Goal: Find contact information: Find contact information

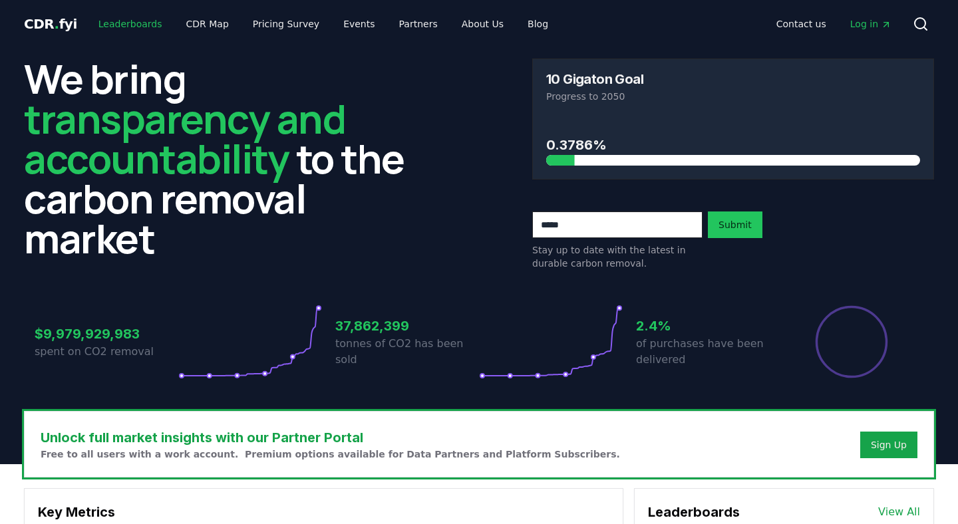
click at [132, 20] on link "Leaderboards" at bounding box center [130, 24] width 85 height 24
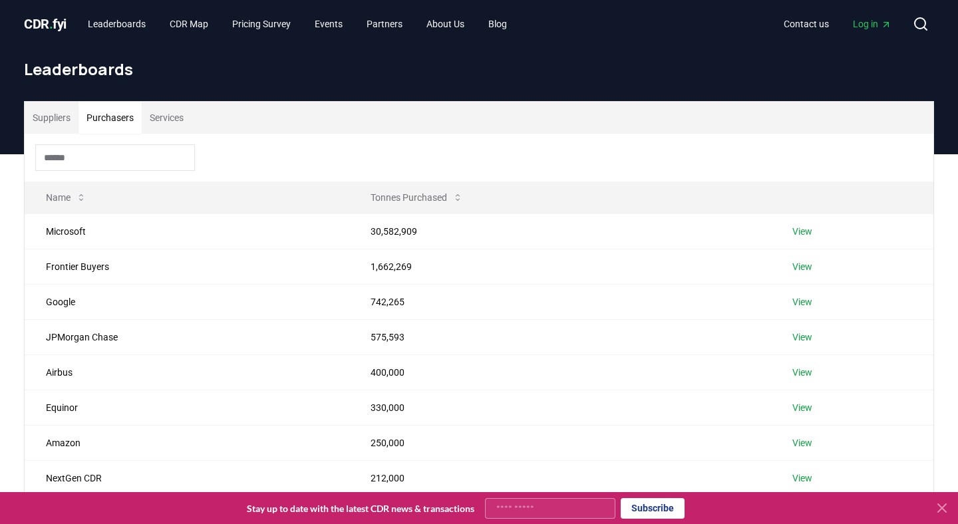
click at [122, 113] on button "Purchasers" at bounding box center [109, 118] width 63 height 32
click at [807, 231] on link "View" at bounding box center [802, 231] width 20 height 13
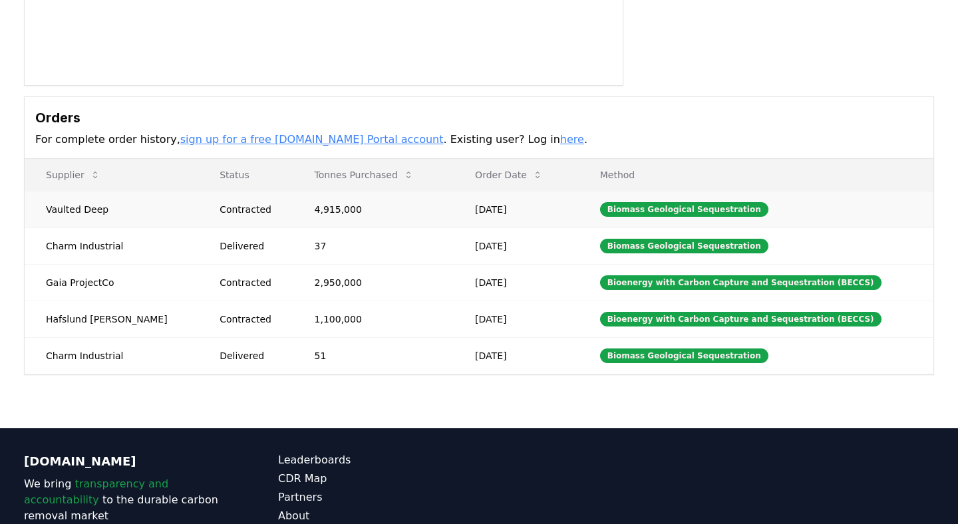
scroll to position [191, 0]
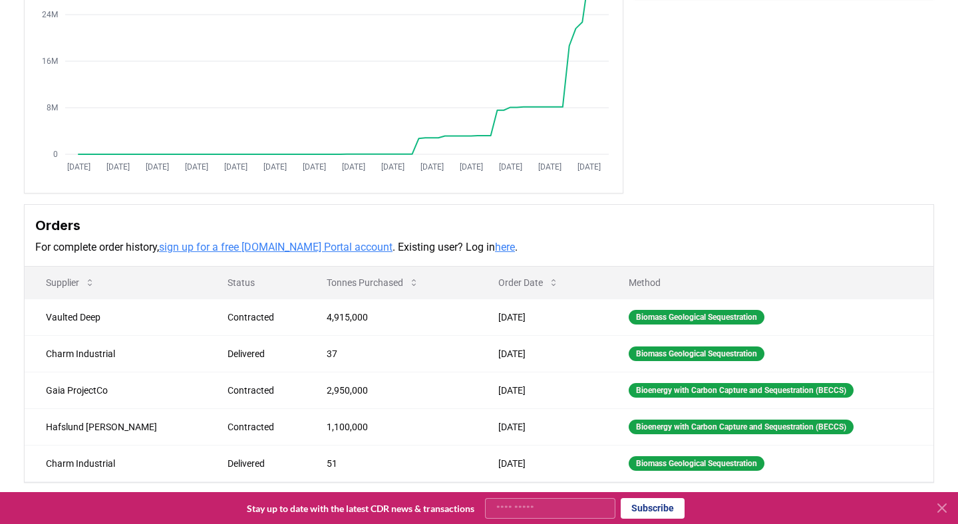
click at [947, 514] on icon at bounding box center [942, 508] width 16 height 16
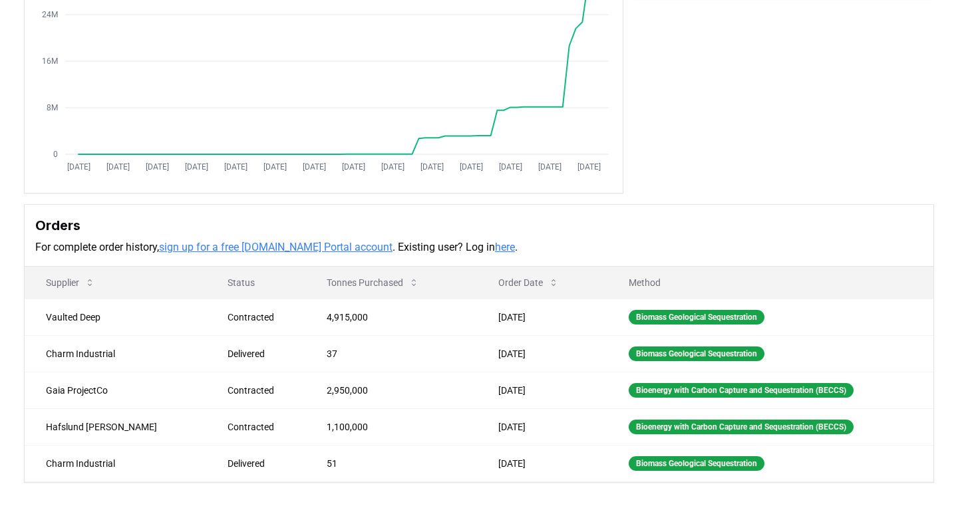
click at [495, 248] on link "here" at bounding box center [505, 247] width 20 height 13
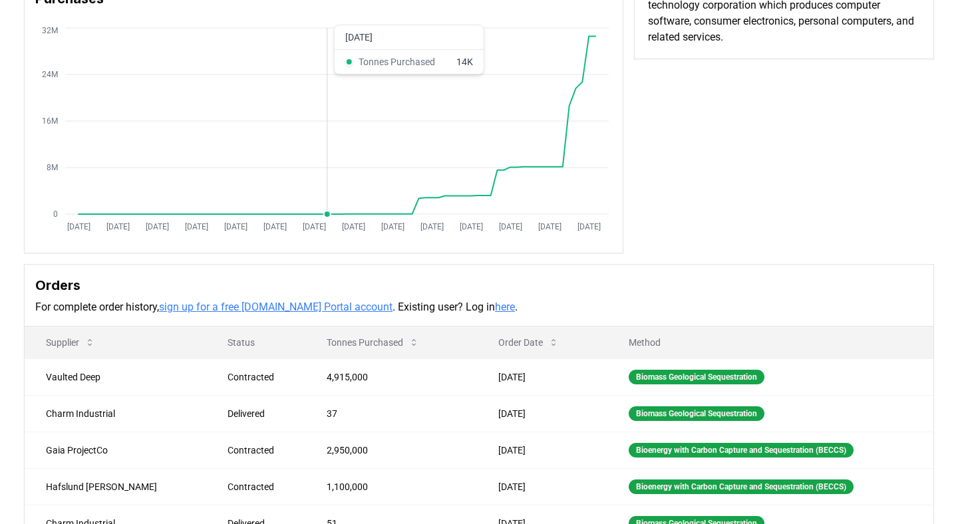
scroll to position [196, 0]
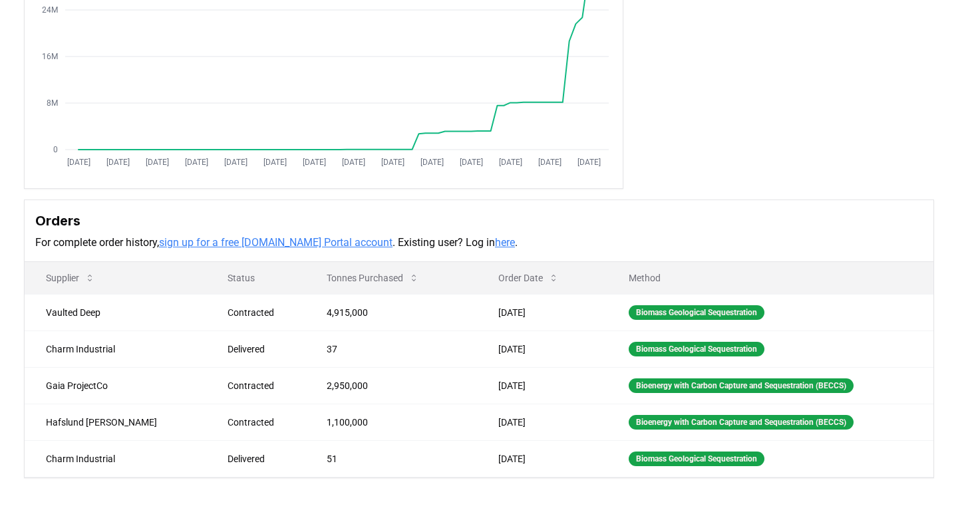
click at [495, 247] on link "here" at bounding box center [505, 242] width 20 height 13
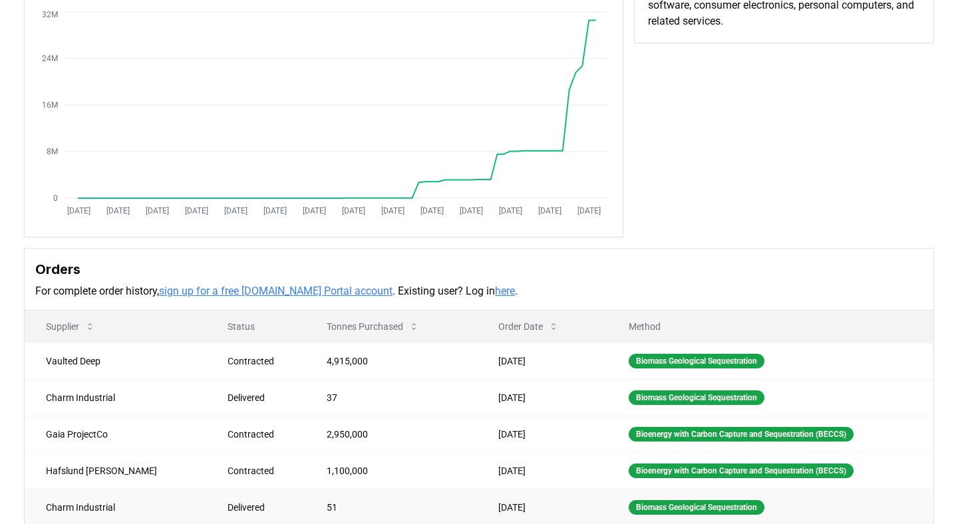
scroll to position [0, 0]
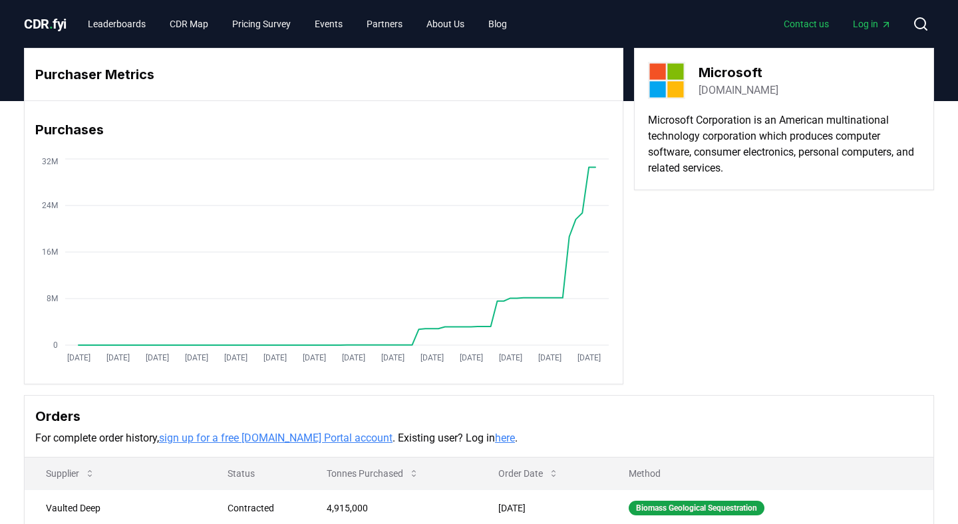
click at [822, 28] on link "Contact us" at bounding box center [806, 24] width 67 height 24
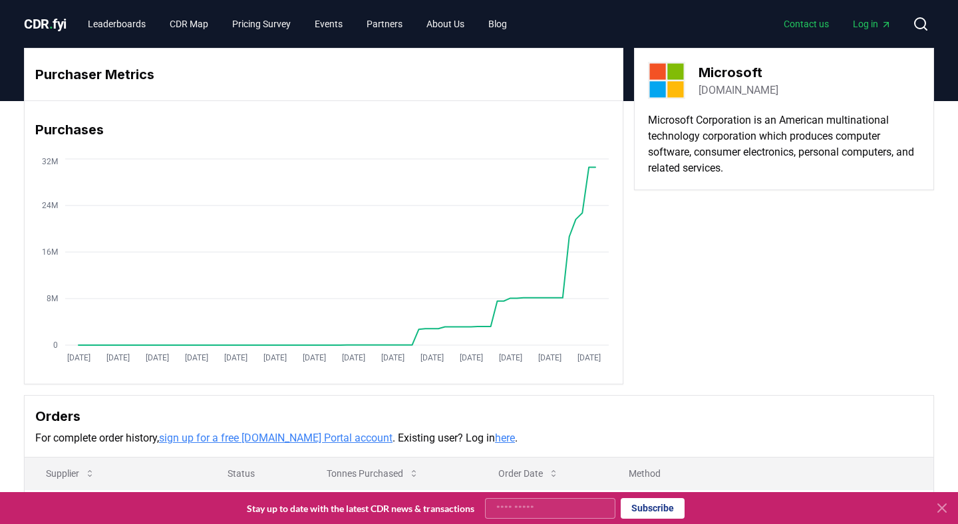
click at [812, 27] on link "Contact us" at bounding box center [806, 24] width 67 height 24
click at [800, 26] on link "Contact us" at bounding box center [806, 24] width 67 height 24
